Goal: Task Accomplishment & Management: Manage account settings

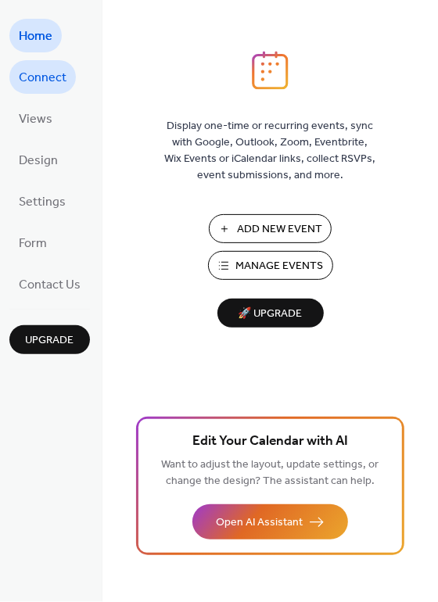
click at [55, 82] on span "Connect" at bounding box center [43, 79] width 48 height 24
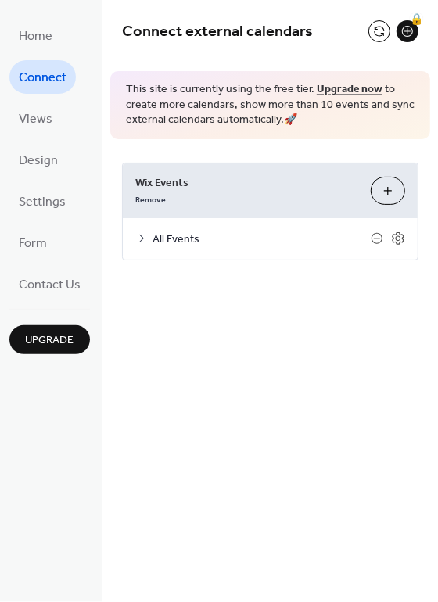
click at [325, 243] on span "All Events" at bounding box center [262, 240] width 218 height 16
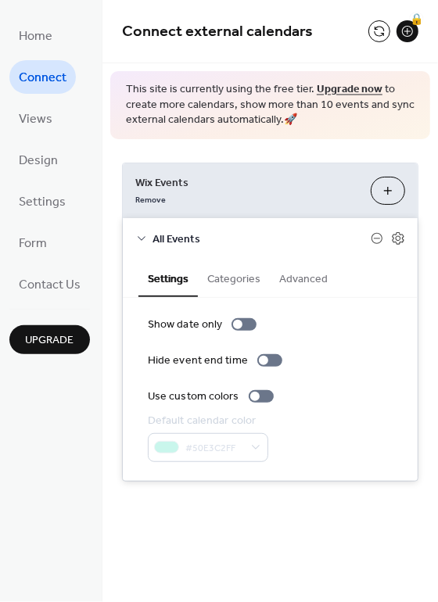
click at [383, 190] on button "Customize" at bounding box center [388, 191] width 34 height 28
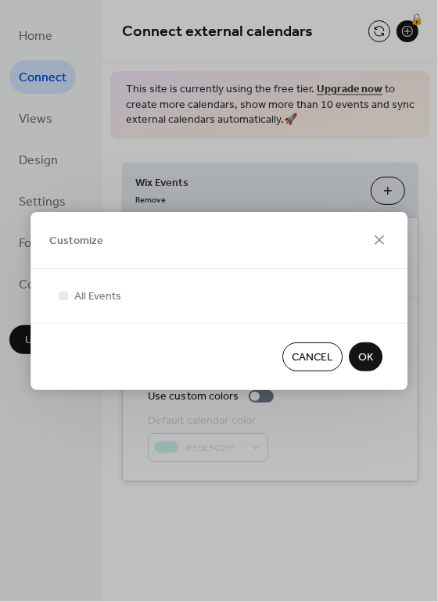
click at [365, 356] on span "OK" at bounding box center [365, 358] width 15 height 16
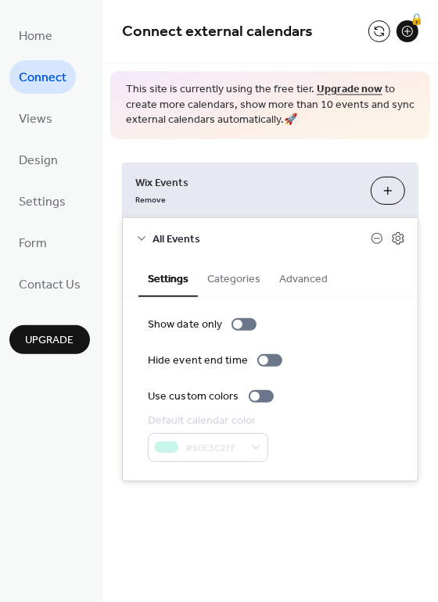
click at [386, 192] on button "Customize" at bounding box center [388, 191] width 34 height 28
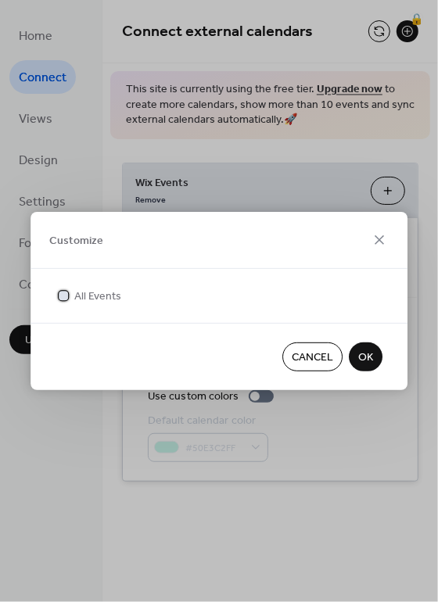
click at [70, 295] on div at bounding box center [64, 296] width 16 height 16
click at [368, 358] on span "OK" at bounding box center [365, 358] width 15 height 16
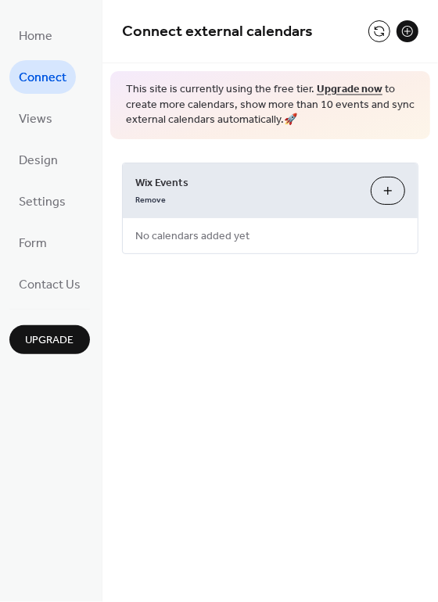
click at [326, 193] on div "Remove" at bounding box center [246, 199] width 223 height 16
click at [391, 192] on button "Customize" at bounding box center [388, 191] width 34 height 28
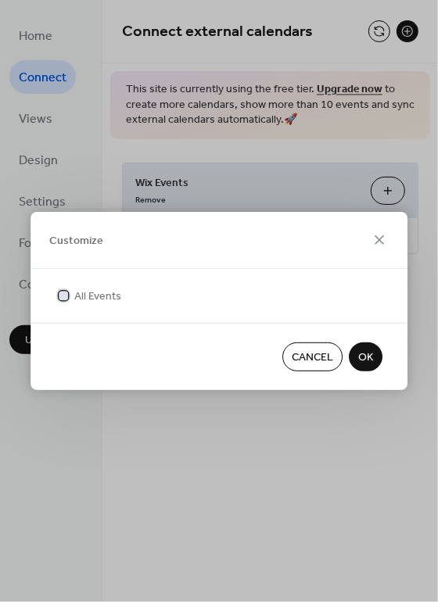
click at [63, 297] on icon at bounding box center [63, 295] width 5 height 4
click at [63, 297] on div at bounding box center [63, 295] width 9 height 9
click at [363, 361] on span "OK" at bounding box center [365, 358] width 15 height 16
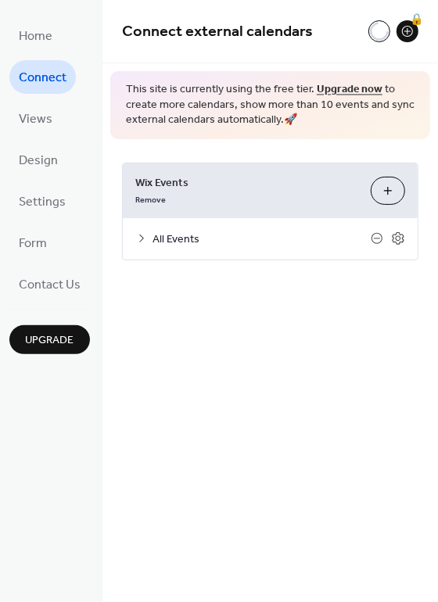
click at [141, 239] on icon at bounding box center [141, 238] width 13 height 13
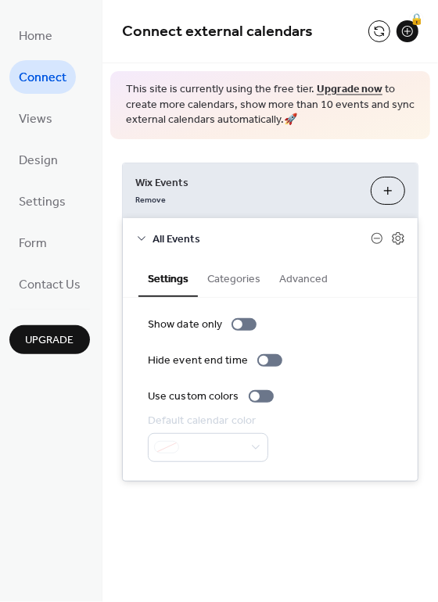
click at [235, 277] on button "Categories" at bounding box center [234, 278] width 72 height 36
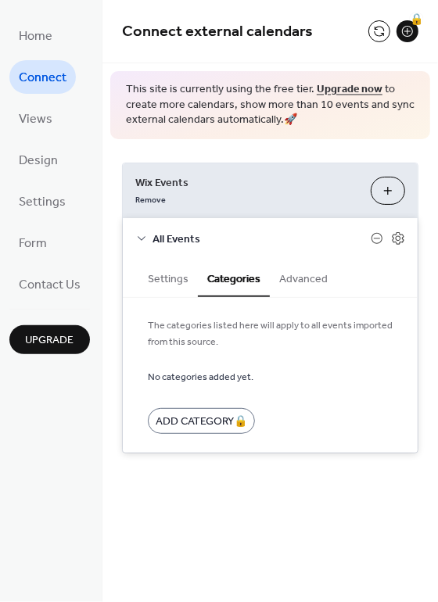
click at [161, 279] on button "Settings" at bounding box center [167, 278] width 59 height 36
